Goal: Navigation & Orientation: Find specific page/section

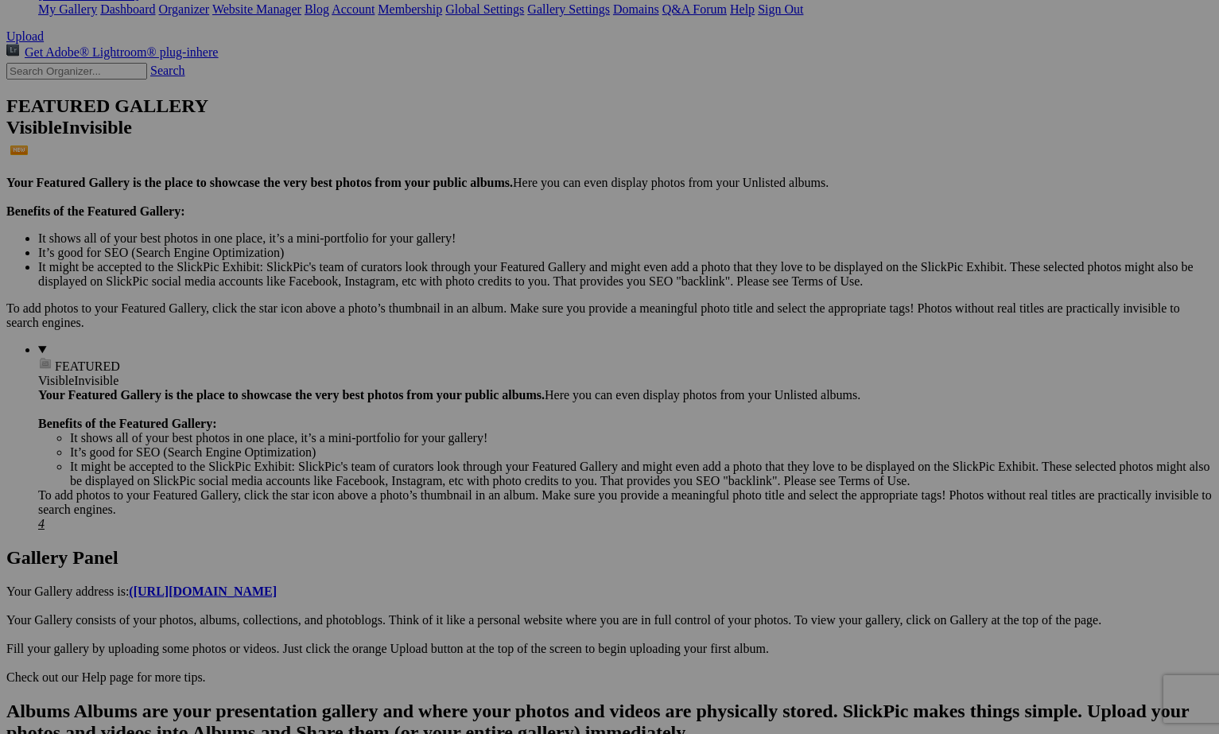
scroll to position [317, 0]
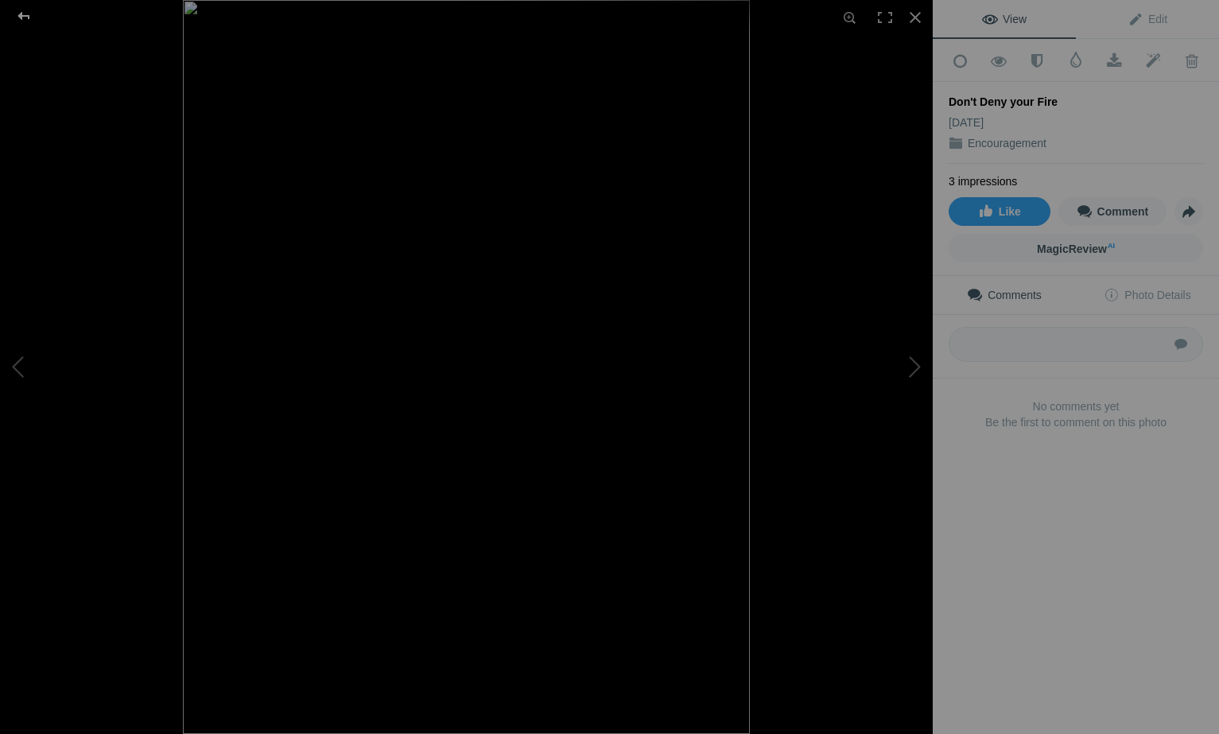
click at [27, 6] on div at bounding box center [23, 16] width 57 height 32
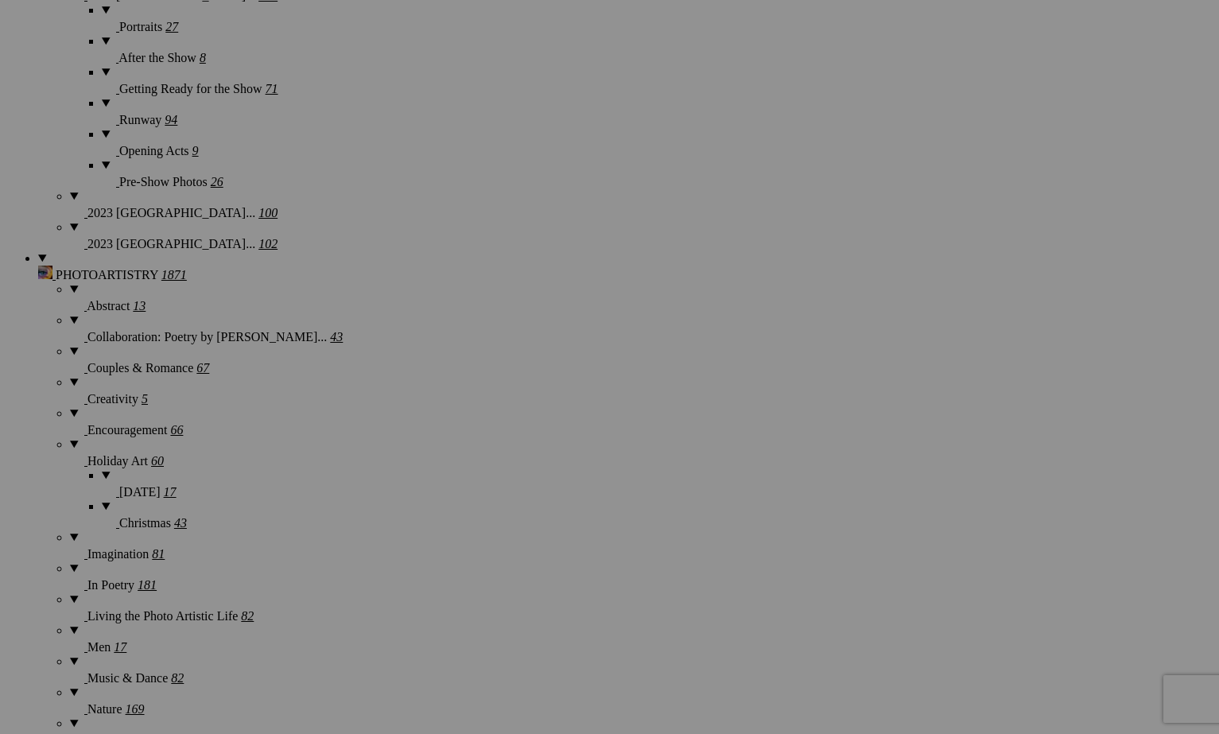
scroll to position [1729, 0]
